Goal: Check status: Check status

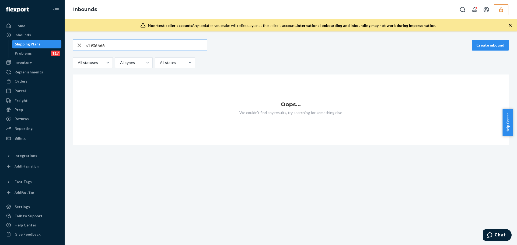
click at [87, 46] on input "s1906566" at bounding box center [146, 45] width 121 height 11
type input "1906566"
drag, startPoint x: 110, startPoint y: 43, endPoint x: 81, endPoint y: 58, distance: 32.0
click at [82, 58] on div "1906566 Create inbound All statuses All types All states" at bounding box center [291, 54] width 436 height 29
click at [87, 45] on input "s1884547" at bounding box center [146, 45] width 121 height 11
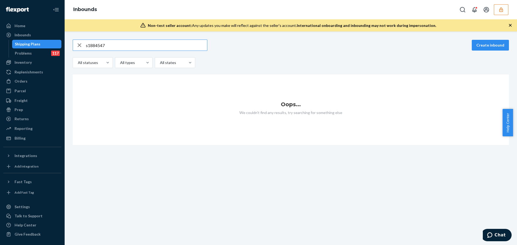
type input "1884547"
drag, startPoint x: 103, startPoint y: 46, endPoint x: 78, endPoint y: 50, distance: 25.3
click at [78, 50] on div "1884547" at bounding box center [140, 45] width 134 height 11
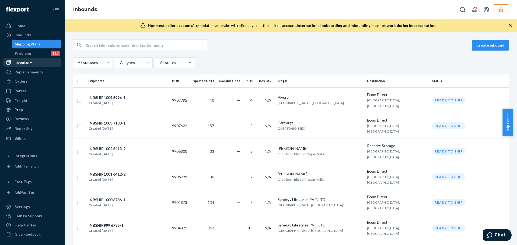
click at [40, 58] on link "Inventory" at bounding box center [32, 62] width 58 height 9
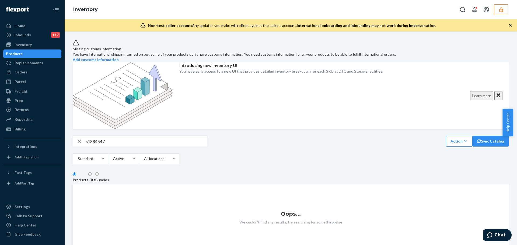
click at [88, 136] on input "s1884547" at bounding box center [146, 141] width 121 height 11
type input "S1884547"
drag, startPoint x: 118, startPoint y: 117, endPoint x: 50, endPoint y: 127, distance: 68.3
click at [45, 129] on div "Home Inbounds 117 Shipping Plans Problems 117 Inventory Products Replenishments…" at bounding box center [258, 122] width 517 height 245
click at [88, 136] on input "s663101" at bounding box center [146, 141] width 121 height 11
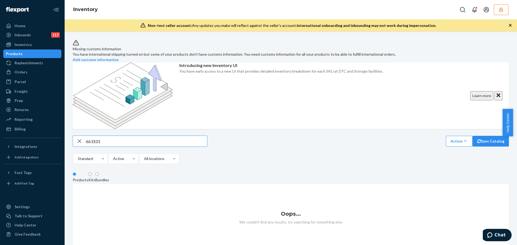
type input "663101"
click at [30, 33] on div "Inbounds" at bounding box center [23, 34] width 16 height 5
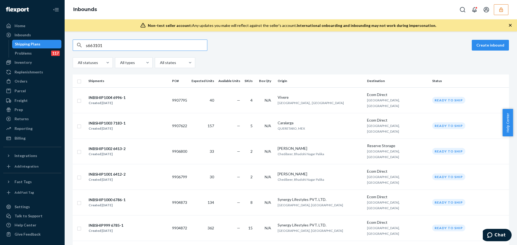
type input "s663101"
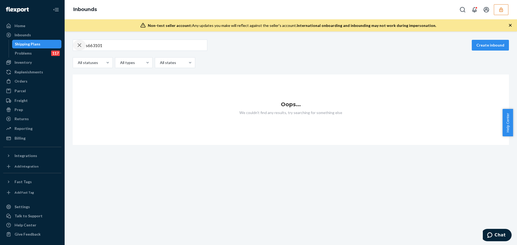
click at [86, 45] on div "button" at bounding box center [79, 45] width 13 height 11
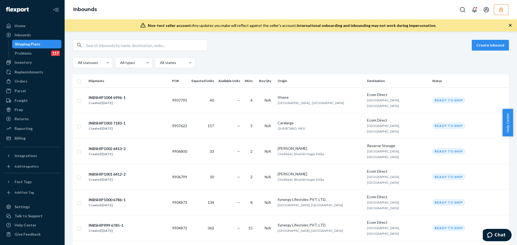
click at [498, 7] on button "button" at bounding box center [501, 9] width 15 height 11
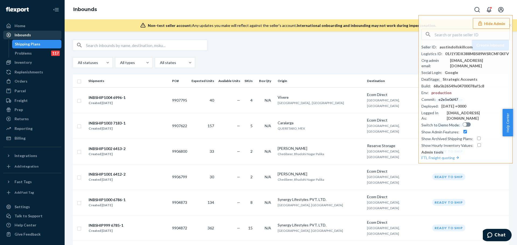
click at [19, 35] on div "Inbounds" at bounding box center [23, 34] width 16 height 5
click at [108, 43] on input "text" at bounding box center [146, 45] width 121 height 11
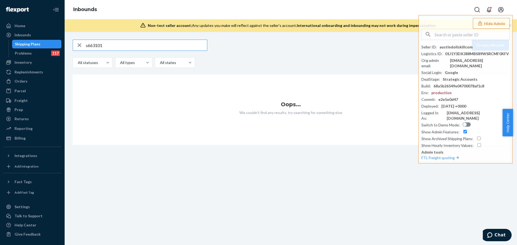
click at [87, 45] on input "s663101" at bounding box center [146, 45] width 121 height 11
type input "663101"
drag, startPoint x: 122, startPoint y: 45, endPoint x: 43, endPoint y: 55, distance: 79.9
click at [43, 55] on div "Home Inbounds Shipping Plans Problems 117 Inventory Products Replenishments Ord…" at bounding box center [258, 122] width 517 height 245
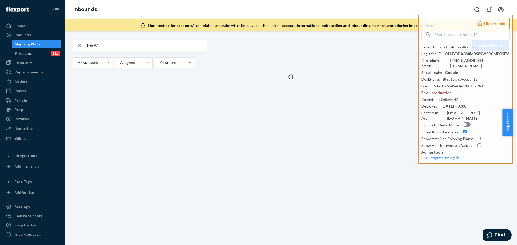
type input "106979"
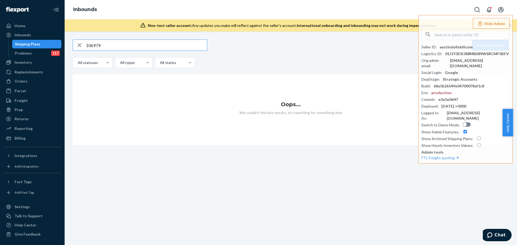
drag, startPoint x: 101, startPoint y: 46, endPoint x: 80, endPoint y: 50, distance: 22.1
click at [80, 50] on div "106979" at bounding box center [140, 45] width 134 height 11
